Goal: Check status: Check status

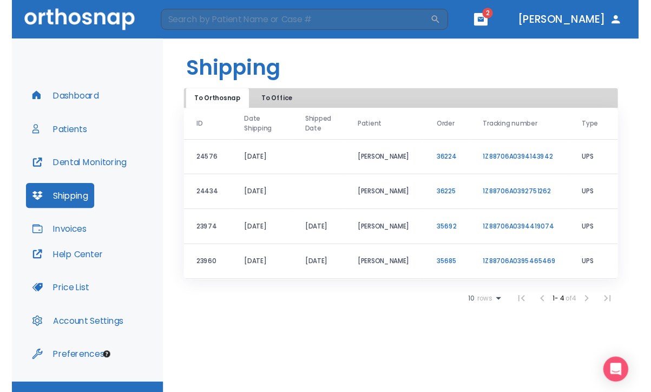
scroll to position [18, 0]
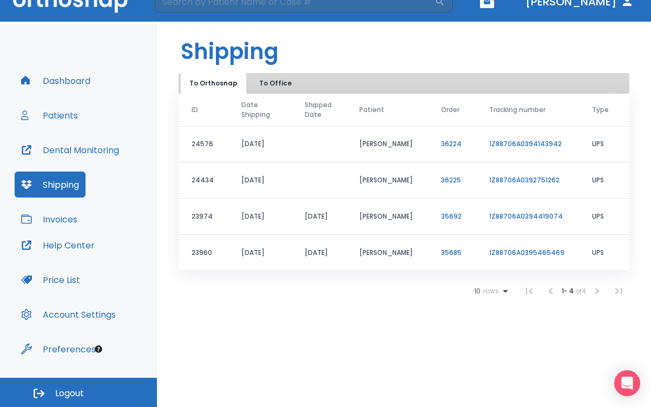
click at [513, 142] on link "1Z88706A0394143942" at bounding box center [525, 143] width 73 height 9
click at [61, 218] on button "Invoices" at bounding box center [49, 219] width 69 height 26
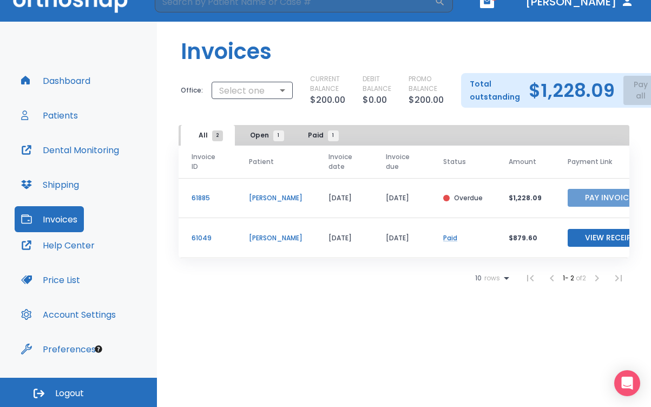
click at [600, 196] on button "Pay Invoice" at bounding box center [609, 198] width 82 height 18
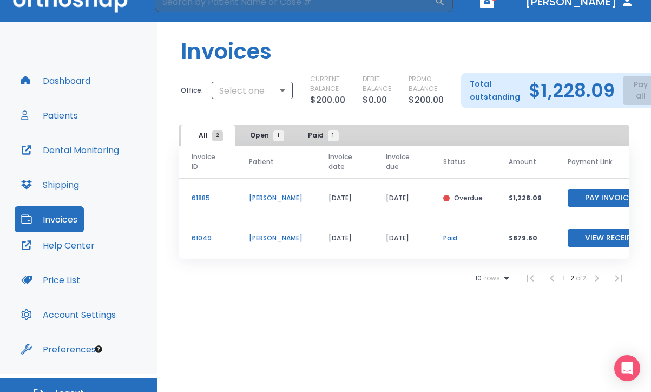
click at [68, 115] on button "Patients" at bounding box center [50, 115] width 70 height 26
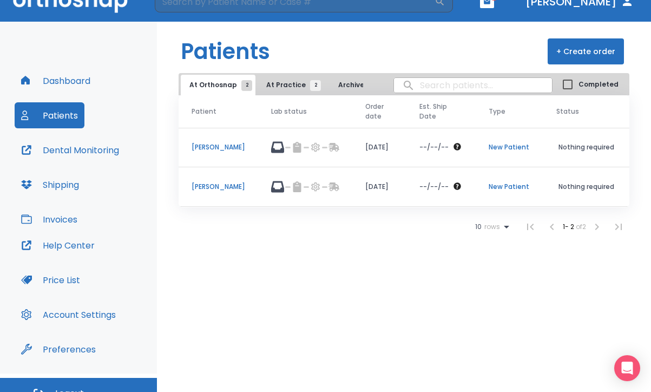
click at [228, 147] on p "[PERSON_NAME]" at bounding box center [219, 147] width 54 height 10
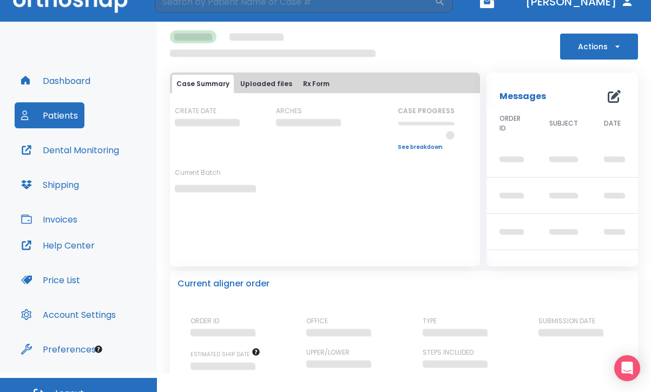
click at [576, 44] on button "Actions" at bounding box center [599, 47] width 78 height 26
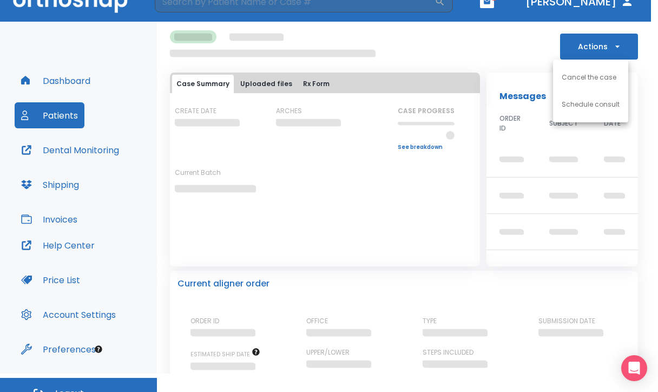
click at [493, 47] on div at bounding box center [329, 196] width 658 height 392
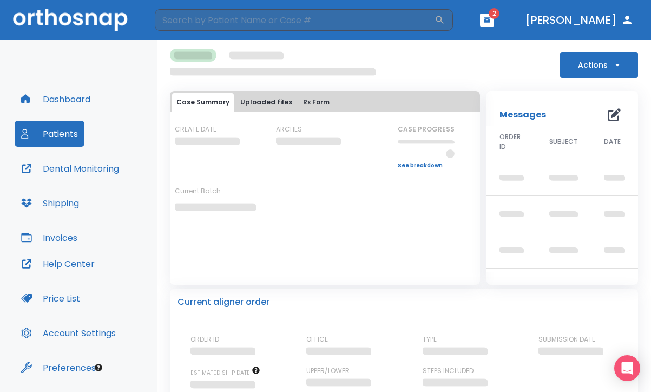
click at [49, 239] on button "Invoices" at bounding box center [49, 238] width 69 height 26
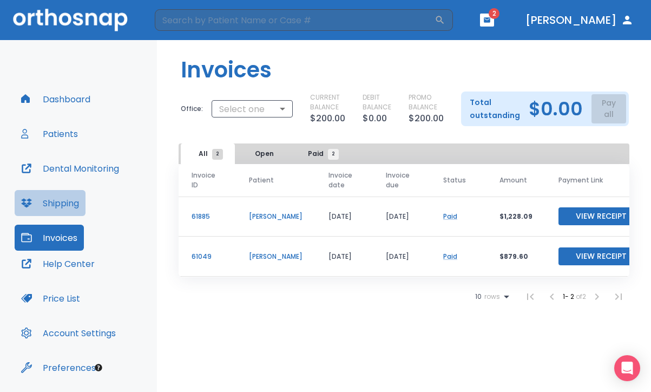
click at [65, 202] on button "Shipping" at bounding box center [50, 203] width 71 height 26
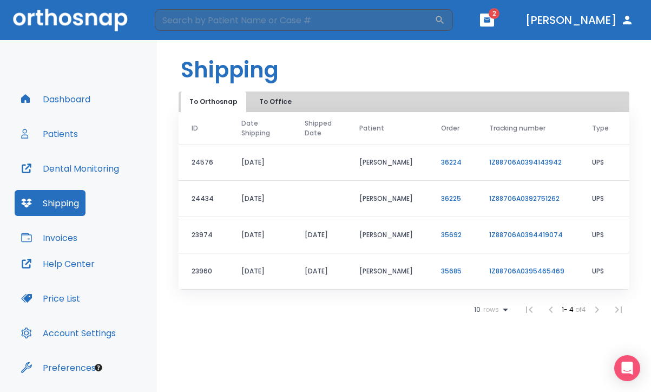
click at [522, 161] on link "1Z88706A0394143942" at bounding box center [525, 162] width 73 height 9
